Goal: Navigation & Orientation: Find specific page/section

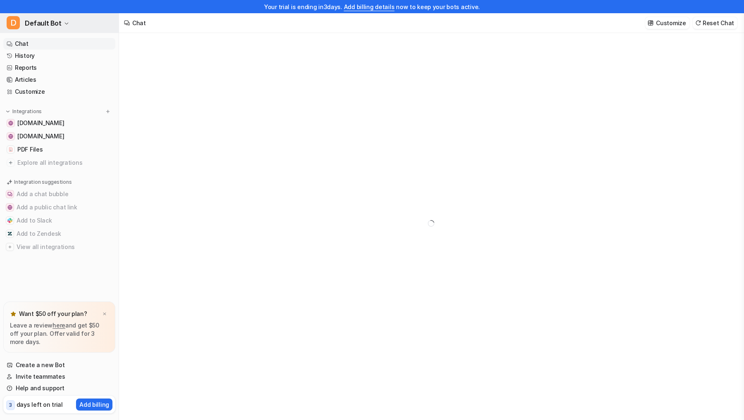
type textarea "**********"
click at [64, 23] on icon "button" at bounding box center [66, 23] width 5 height 5
click at [221, 157] on div "Your trial is ending [DATE]. Add billing details now to keep your bots active. …" at bounding box center [372, 210] width 744 height 420
click at [221, 157] on div at bounding box center [431, 233] width 624 height 400
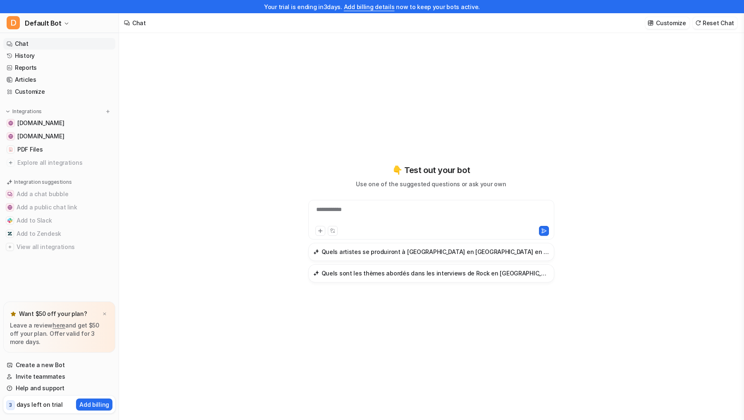
click at [93, 264] on nav "Chat History Reports Articles Customize Integrations [DOMAIN_NAME] [DOMAIN_NAME…" at bounding box center [59, 168] width 119 height 267
click at [27, 81] on link "Articles" at bounding box center [59, 80] width 112 height 12
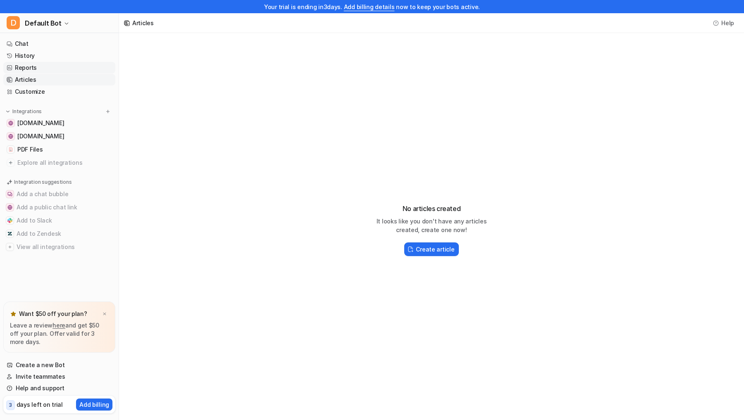
click at [47, 67] on link "Reports" at bounding box center [59, 68] width 112 height 12
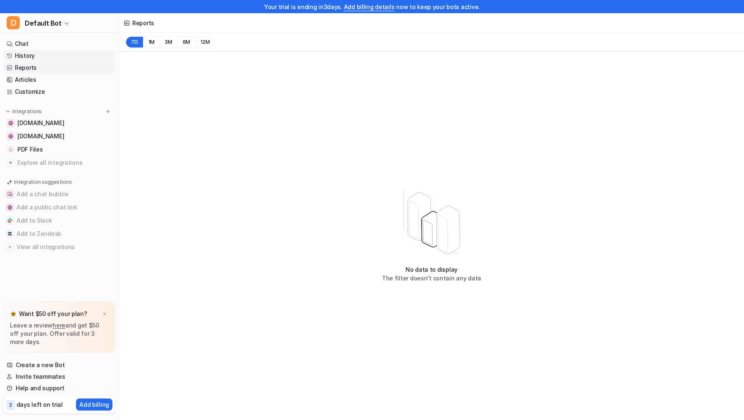
click at [38, 54] on link "History" at bounding box center [59, 56] width 112 height 12
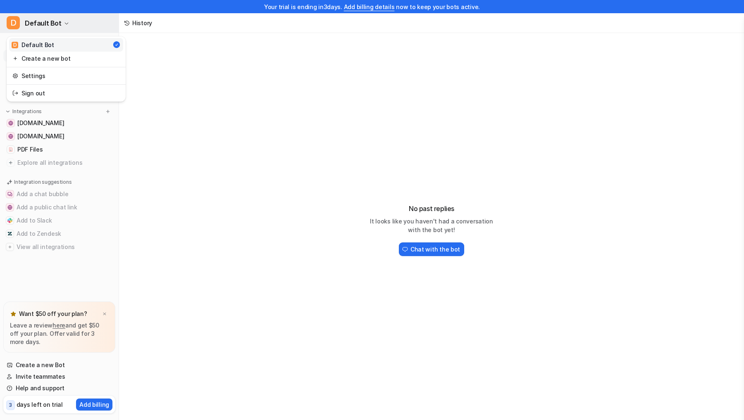
click at [66, 29] on button "D Default Bot" at bounding box center [59, 23] width 119 height 20
click at [65, 26] on button "D Default Bot" at bounding box center [59, 23] width 119 height 20
click at [73, 74] on link "Settings" at bounding box center [66, 76] width 114 height 14
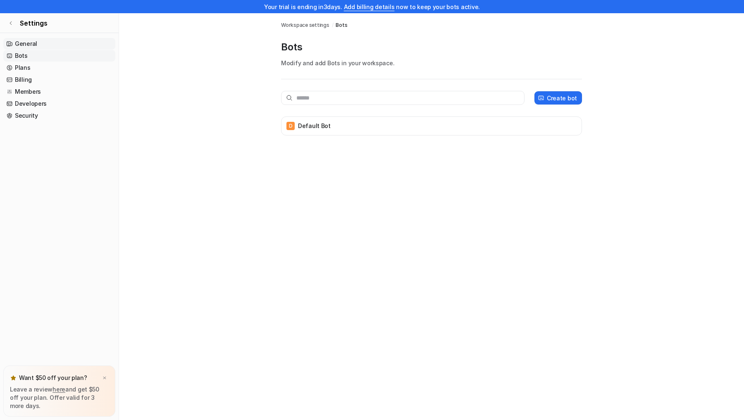
click at [31, 23] on span "Settings" at bounding box center [34, 23] width 28 height 10
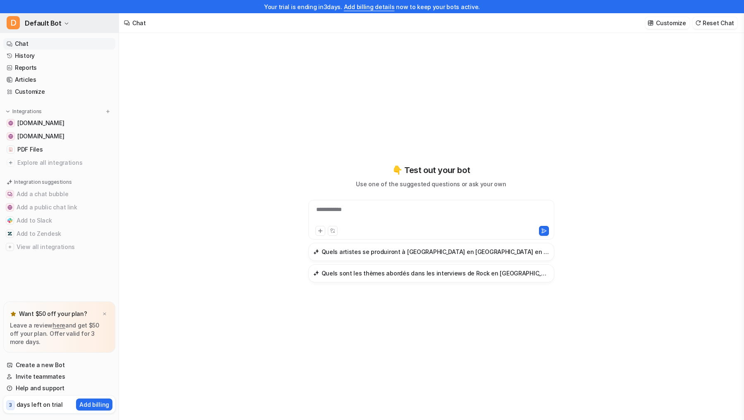
click at [66, 19] on button "D Default Bot" at bounding box center [59, 23] width 119 height 20
click at [210, 371] on div "**********" at bounding box center [372, 210] width 744 height 420
click at [59, 19] on button "D Default Bot" at bounding box center [59, 23] width 119 height 20
click at [49, 80] on link "Settings" at bounding box center [66, 76] width 114 height 14
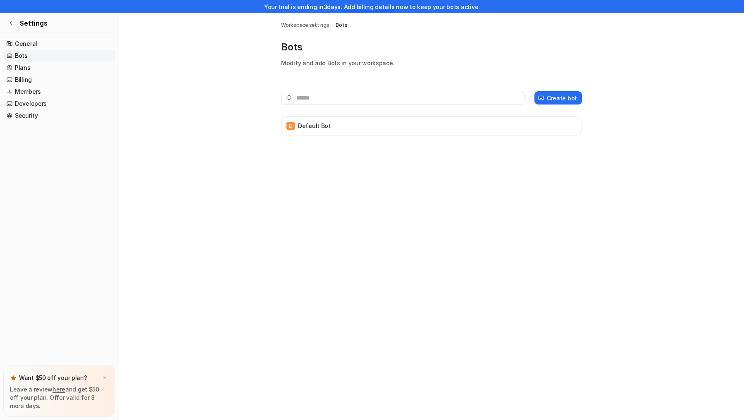
click at [170, 165] on div "Bots Workspace settings / Bots Bots Modify and add Bots in your workspace. Crea…" at bounding box center [372, 223] width 744 height 420
click at [54, 43] on link "General" at bounding box center [59, 44] width 112 height 12
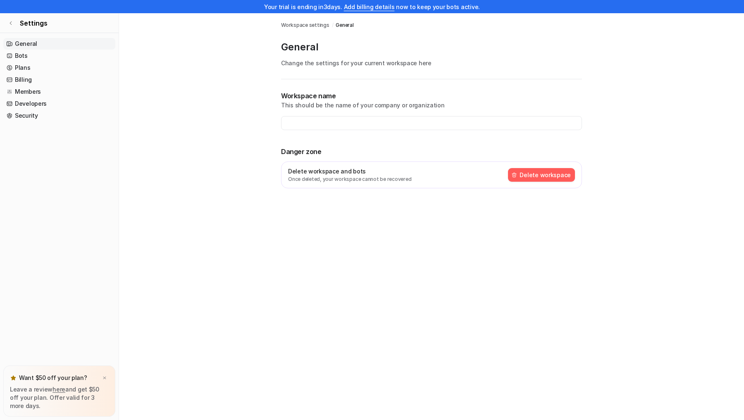
type input "**********"
click at [51, 59] on link "Bots" at bounding box center [59, 56] width 112 height 12
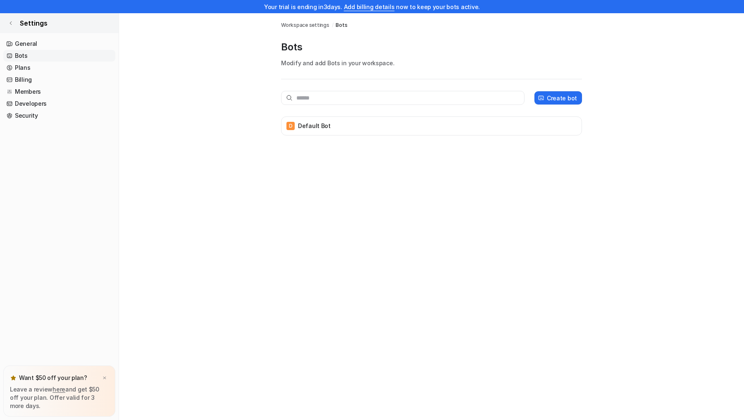
click at [51, 68] on link "Plans" at bounding box center [59, 68] width 112 height 12
click at [9, 24] on icon at bounding box center [10, 23] width 5 height 5
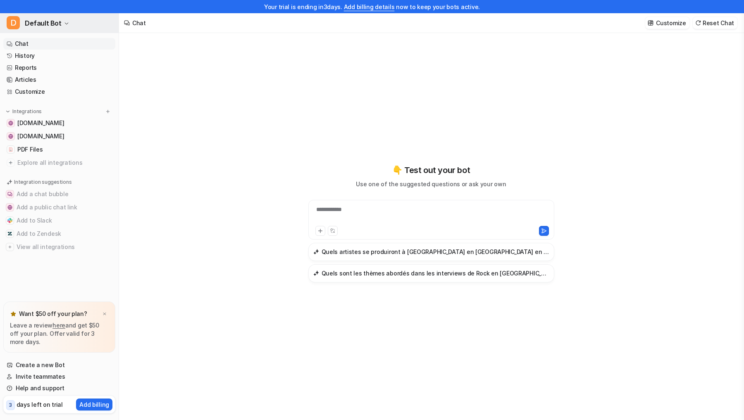
click at [49, 25] on span "Default Bot" at bounding box center [43, 23] width 37 height 12
click at [64, 24] on icon "button" at bounding box center [66, 23] width 5 height 5
click at [59, 24] on button "D Default Bot" at bounding box center [59, 23] width 119 height 20
click at [180, 73] on div "**********" at bounding box center [372, 210] width 744 height 420
